Goal: Navigation & Orientation: Find specific page/section

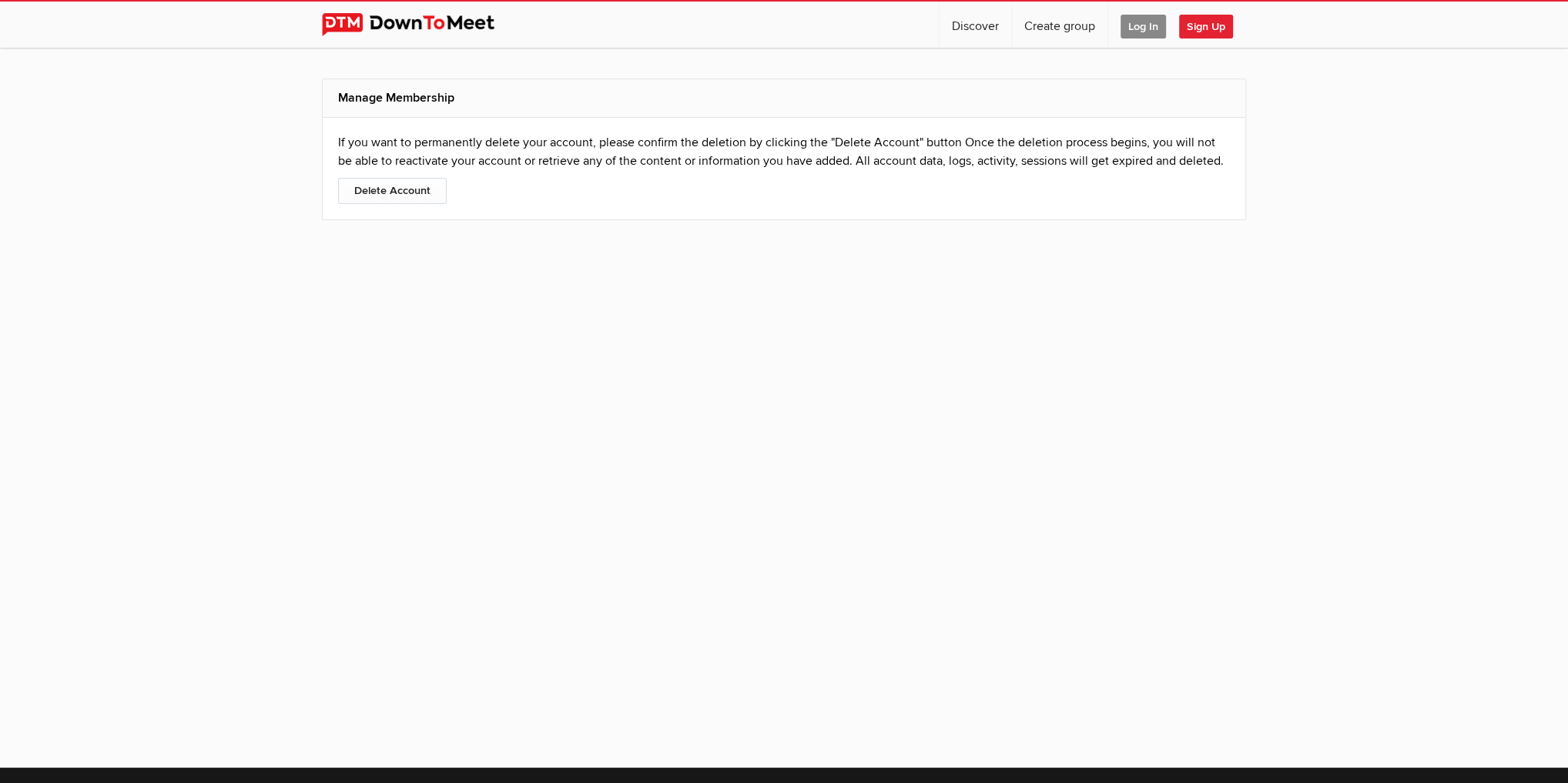
click at [1144, 25] on span "Log In" at bounding box center [1143, 26] width 45 height 24
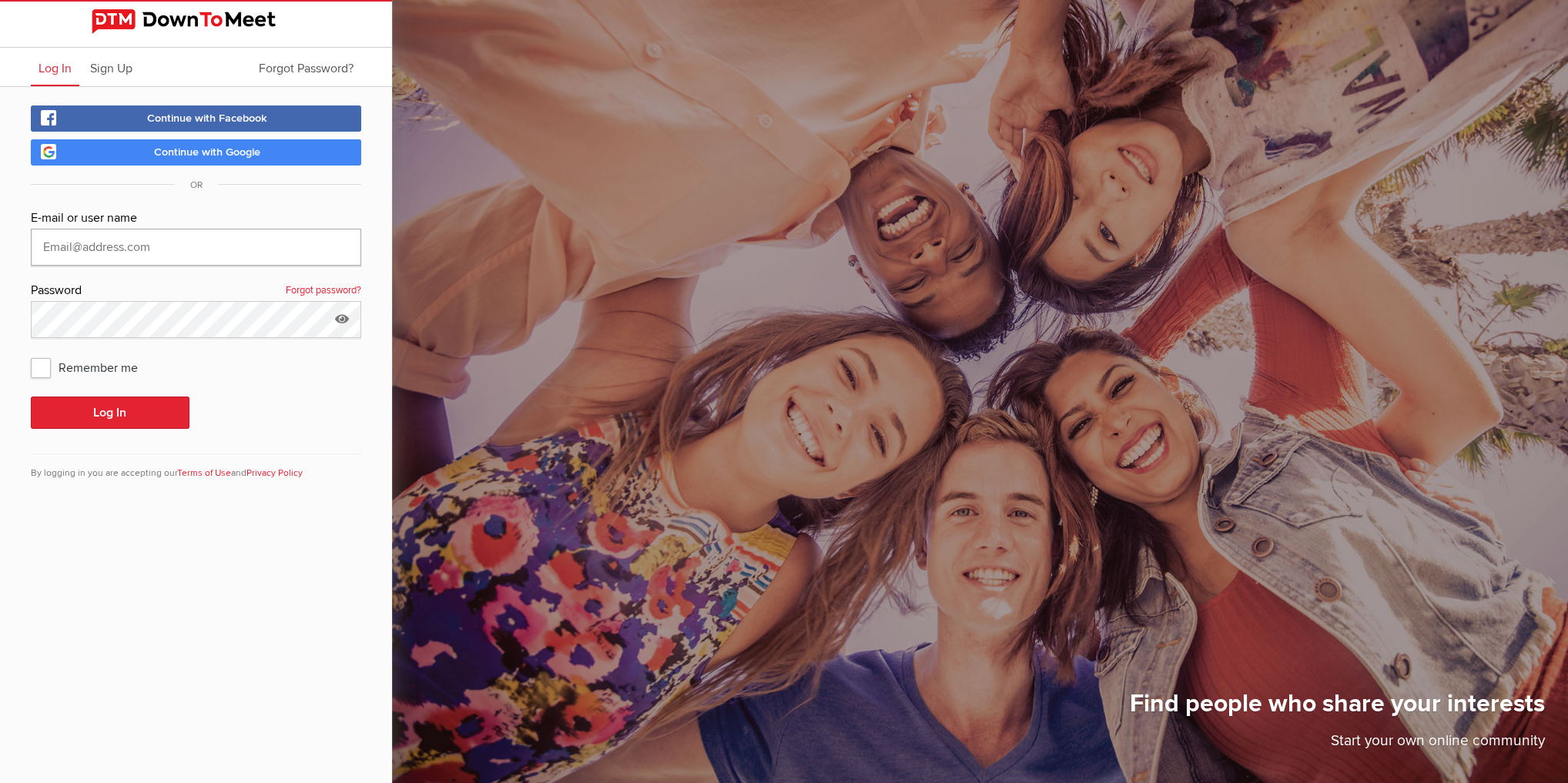
type input "[EMAIL_ADDRESS][DOMAIN_NAME]"
click at [208, 147] on span "Continue with Google" at bounding box center [207, 152] width 106 height 13
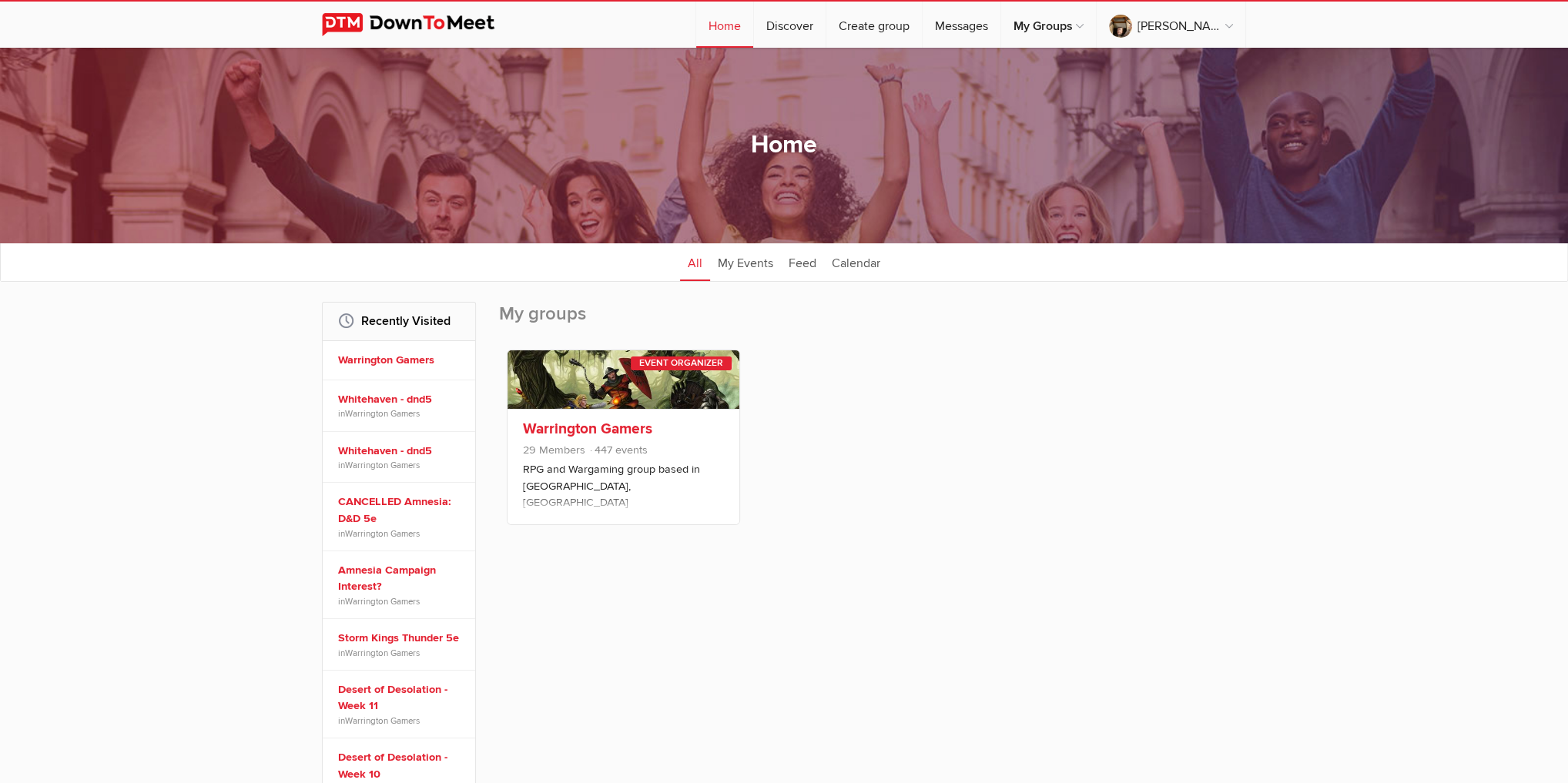
click at [621, 393] on link at bounding box center [623, 379] width 232 height 58
